Goal: Navigation & Orientation: Find specific page/section

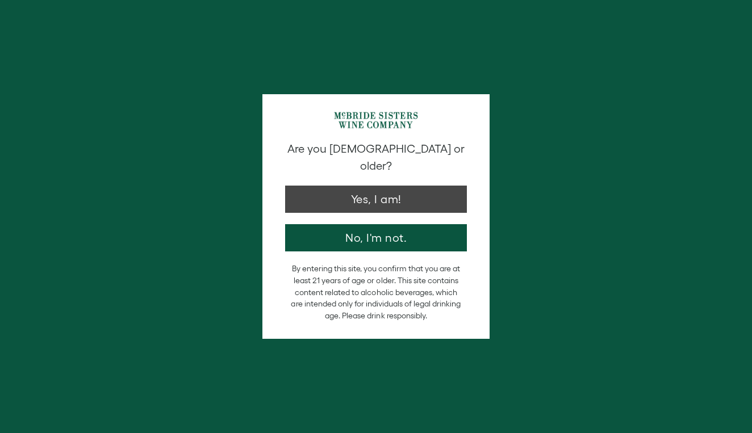
click at [394, 186] on button "Yes, I am!" at bounding box center [376, 199] width 182 height 27
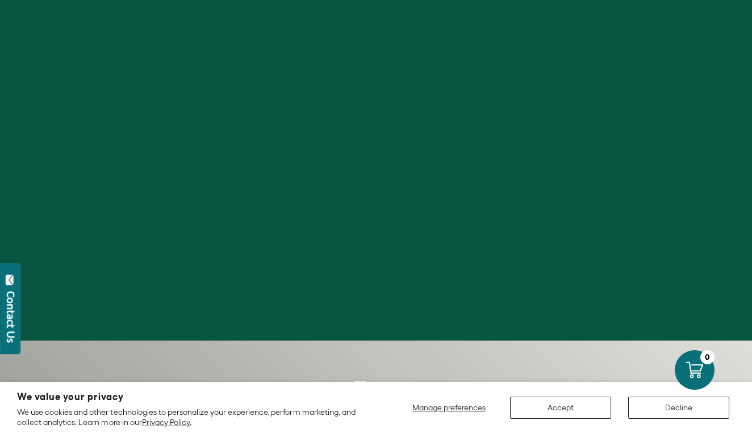
click at [572, 404] on button "Accept" at bounding box center [560, 408] width 101 height 22
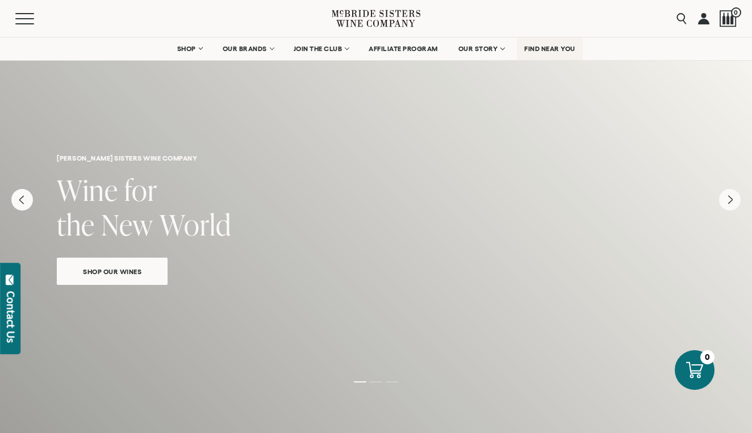
click at [551, 53] on link "FIND NEAR YOU" at bounding box center [550, 48] width 66 height 23
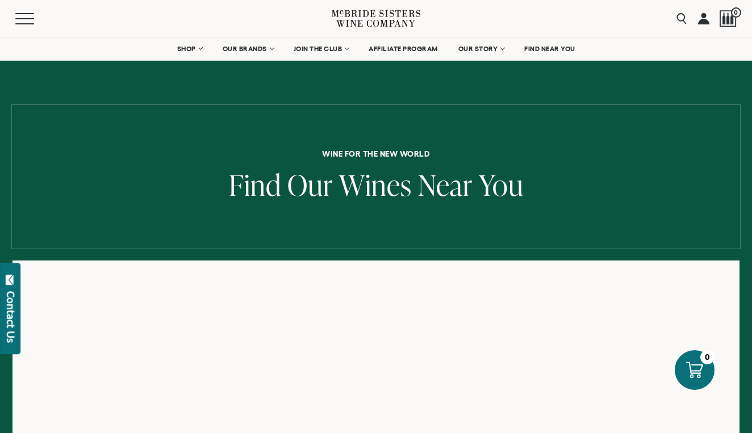
click at [232, 211] on div at bounding box center [375, 176] width 729 height 145
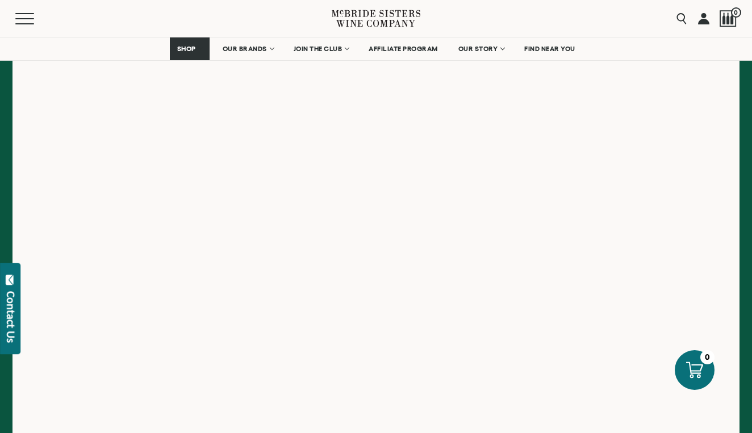
scroll to position [195, 0]
